Goal: Find specific page/section: Find specific page/section

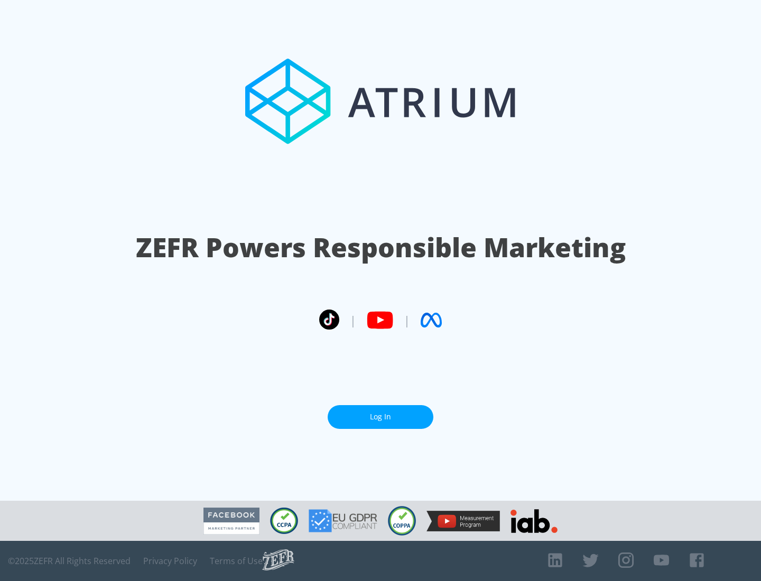
click at [380, 417] on link "Log In" at bounding box center [381, 417] width 106 height 24
